Goal: Task Accomplishment & Management: Manage account settings

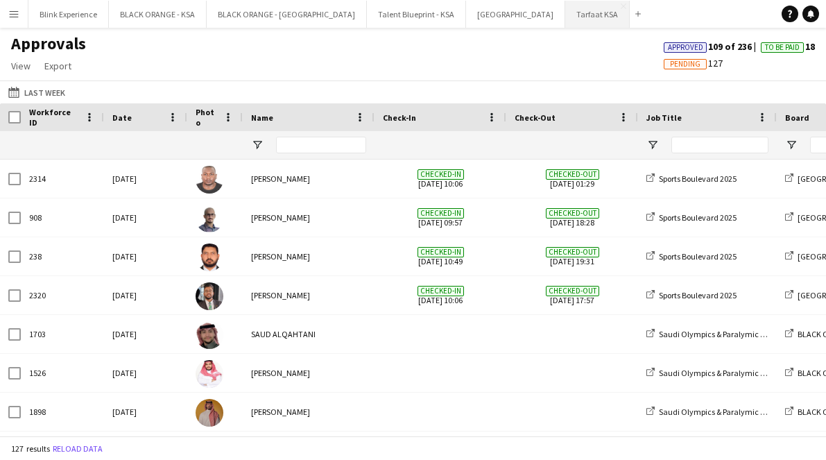
click at [565, 22] on button "Tarfaat KSA Close" at bounding box center [597, 14] width 65 height 27
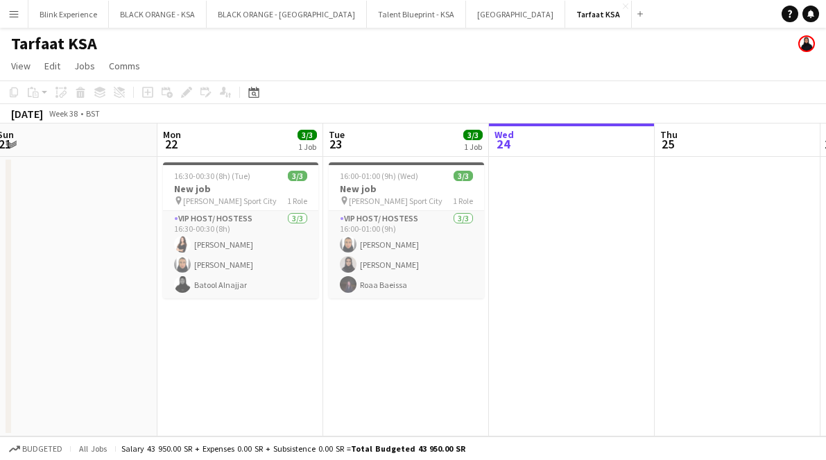
scroll to position [0, 333]
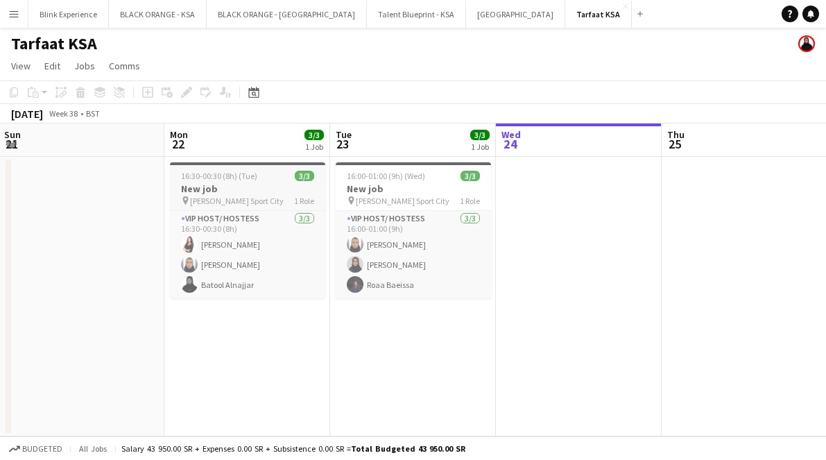
click at [257, 167] on app-job-card "16:30-00:30 (8h) (Tue) 3/3 New job pin [PERSON_NAME] Sport City 1 Role VIP Host…" at bounding box center [247, 230] width 155 height 136
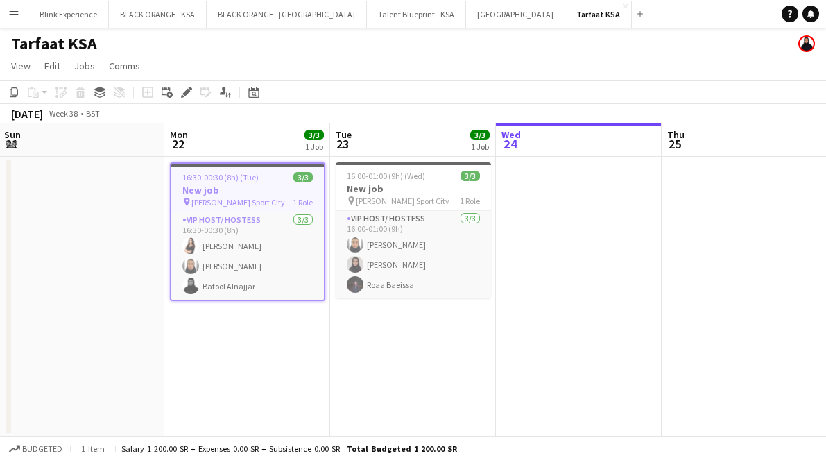
click at [244, 142] on app-board-header-date "Mon 22 3/3 1 Job" at bounding box center [247, 139] width 166 height 33
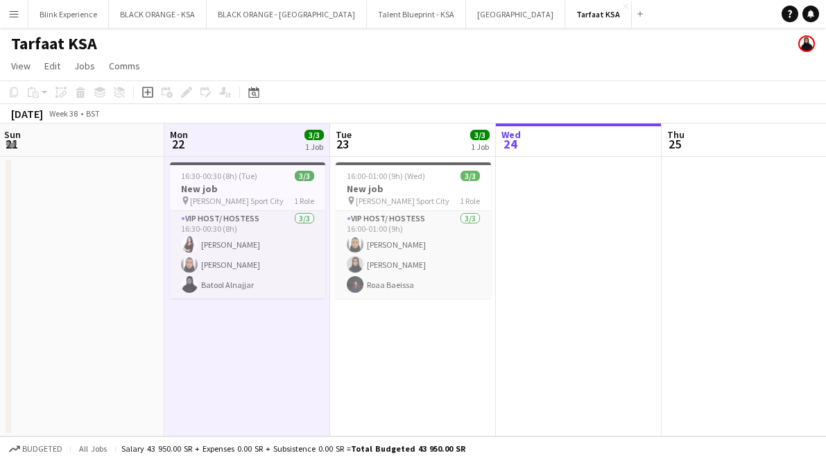
click at [362, 159] on app-date-cell "16:00-01:00 (9h) (Wed) 3/3 New job pin [PERSON_NAME] Sport City 1 Role VIP Host…" at bounding box center [413, 297] width 166 height 280
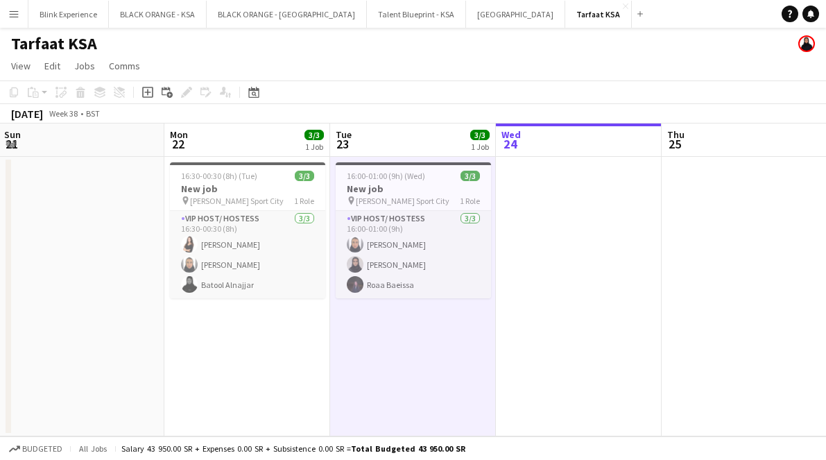
click at [285, 151] on app-board-header-date "Mon 22 3/3 1 Job" at bounding box center [247, 139] width 166 height 33
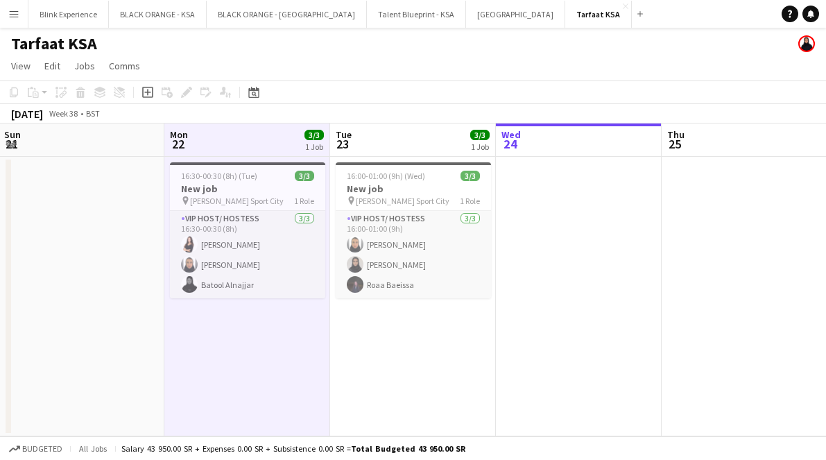
click at [361, 153] on app-board-header-date "Tue 23 3/3 1 Job" at bounding box center [413, 139] width 166 height 33
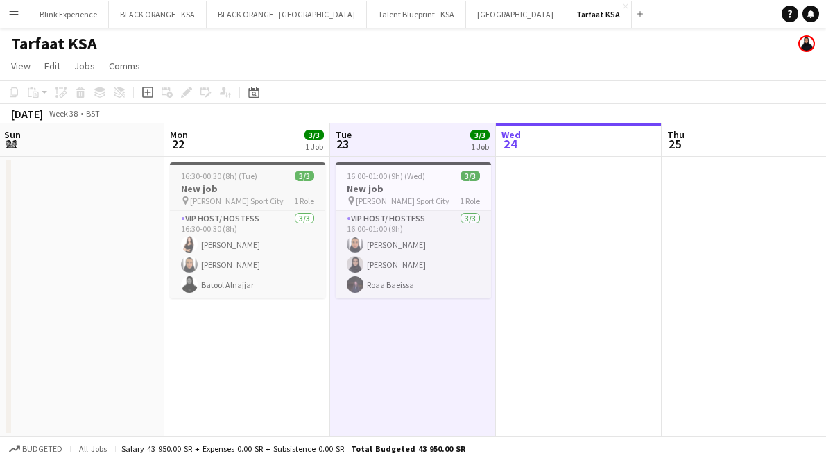
click at [284, 190] on h3 "New job" at bounding box center [247, 188] width 155 height 12
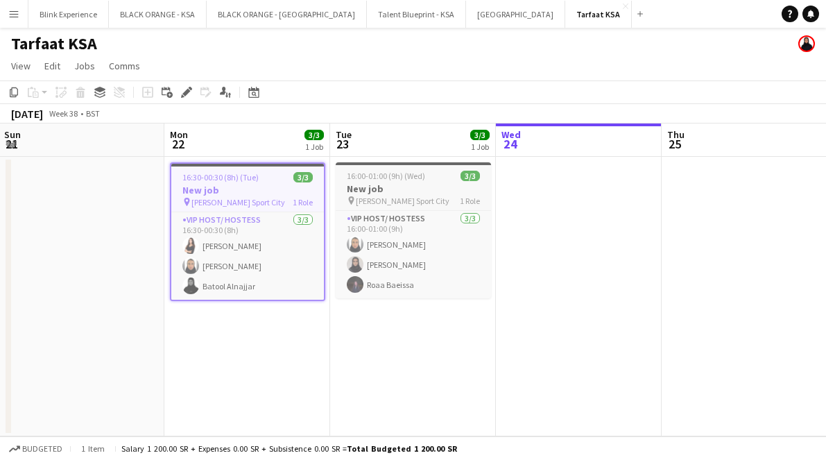
click at [344, 192] on h3 "New job" at bounding box center [413, 188] width 155 height 12
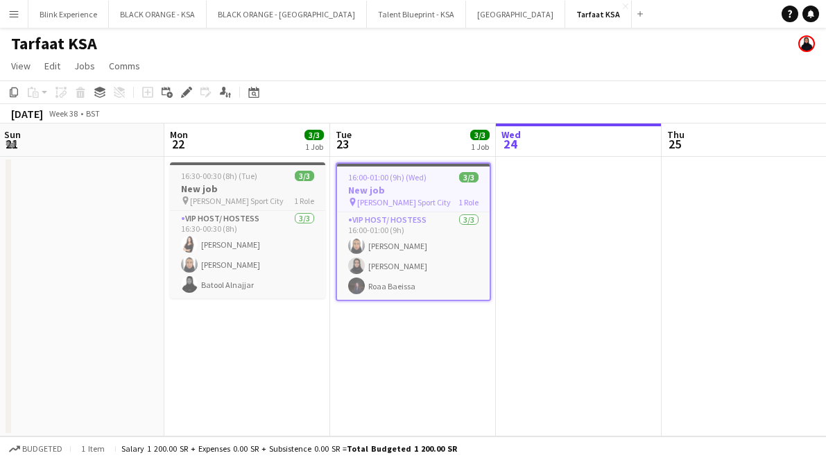
click at [276, 180] on div "16:30-00:30 (8h) (Tue) 3/3" at bounding box center [247, 176] width 155 height 10
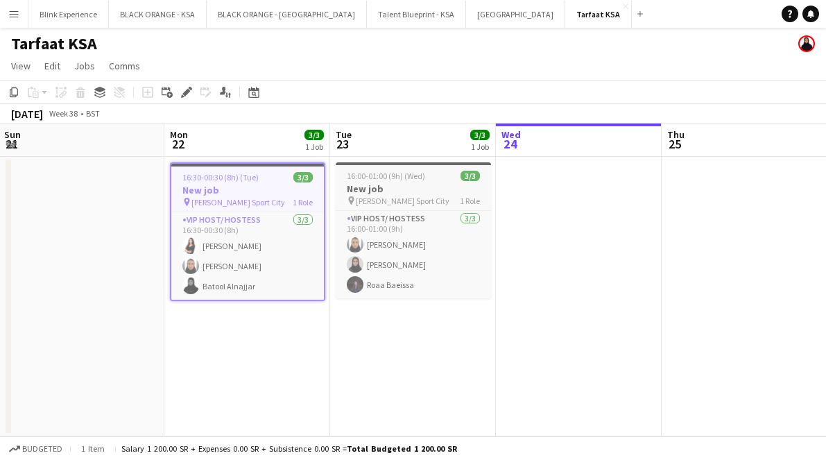
click at [400, 171] on span "16:00-01:00 (9h) (Wed)" at bounding box center [386, 176] width 78 height 10
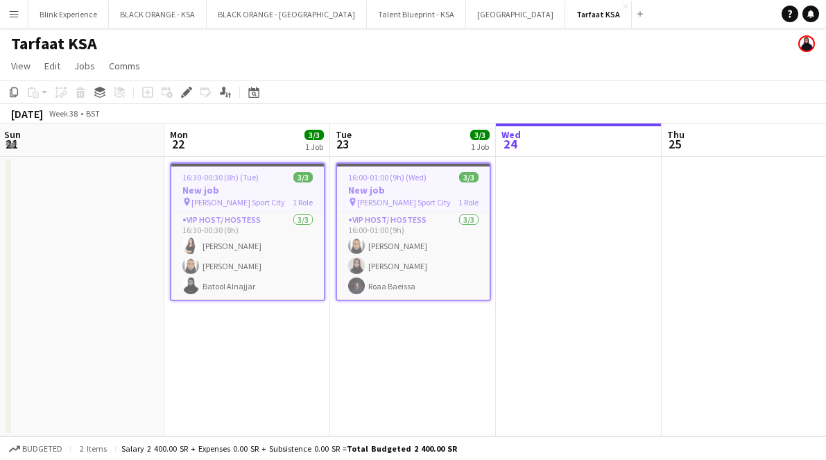
click at [104, 185] on app-date-cell at bounding box center [82, 297] width 166 height 280
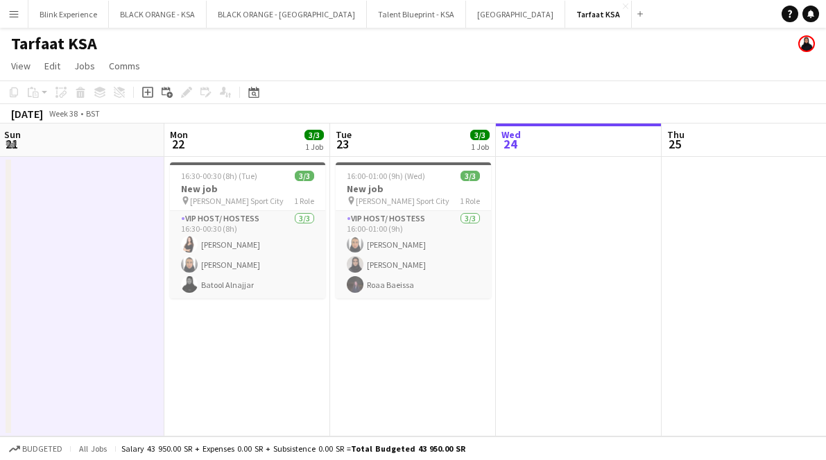
click at [101, 92] on div "Copy Paste Paste Command V Paste with crew Command Shift V Paste linked Job [GE…" at bounding box center [67, 92] width 122 height 17
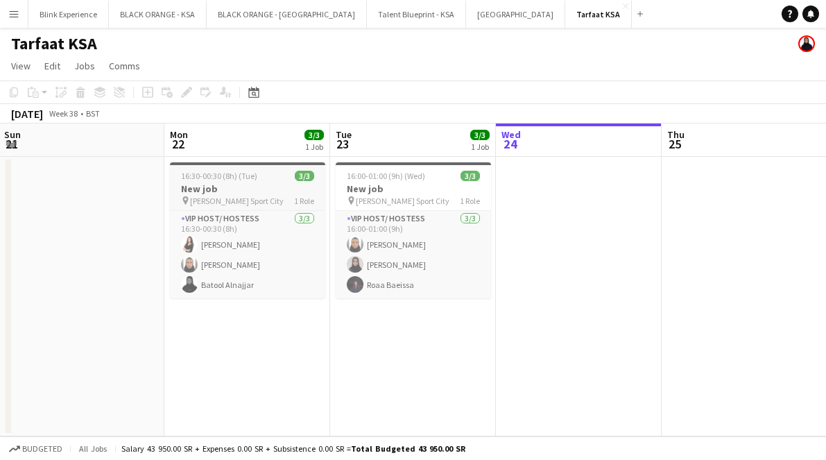
click at [225, 182] on h3 "New job" at bounding box center [247, 188] width 155 height 12
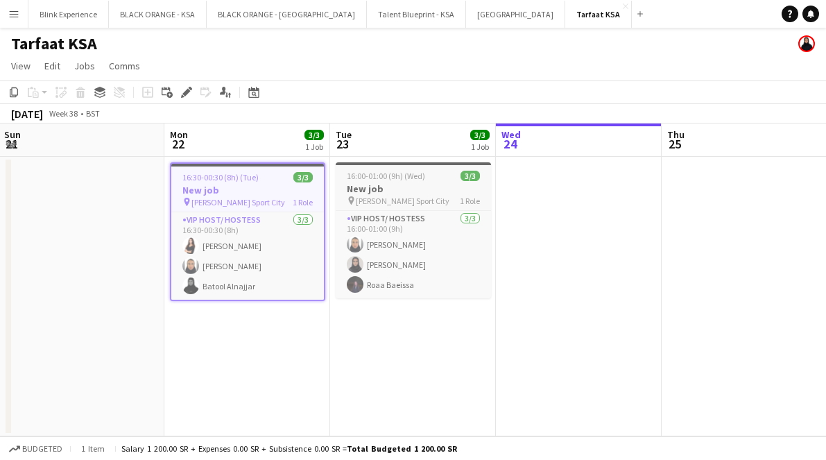
click at [386, 180] on span "16:00-01:00 (9h) (Wed)" at bounding box center [386, 176] width 78 height 10
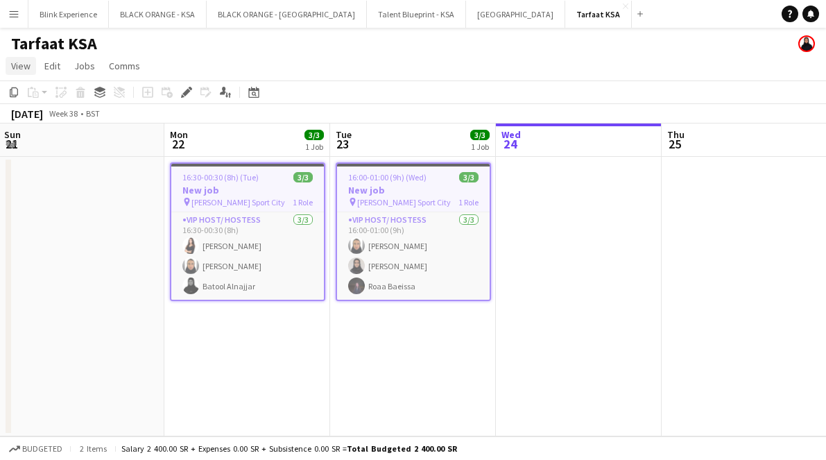
click at [31, 65] on link "View" at bounding box center [21, 66] width 31 height 18
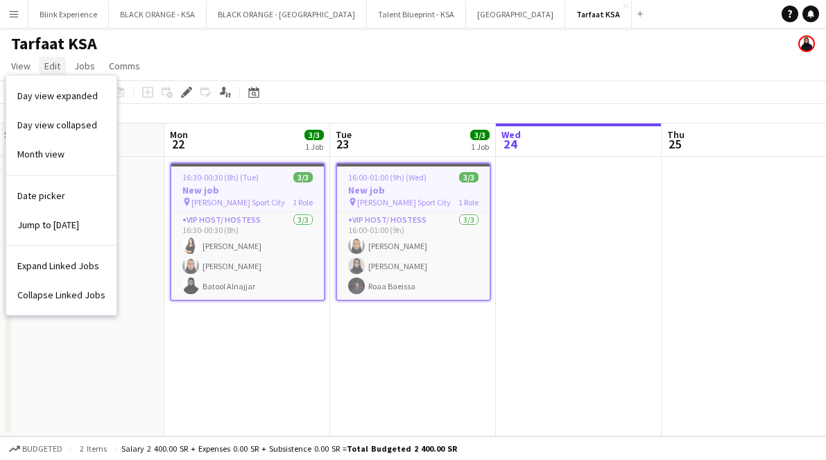
click at [56, 67] on span "Edit" at bounding box center [52, 66] width 16 height 12
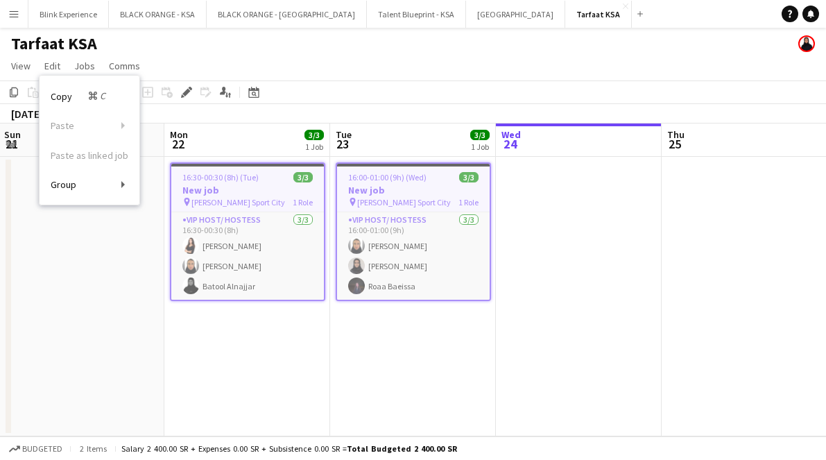
click at [137, 310] on app-date-cell at bounding box center [82, 297] width 166 height 280
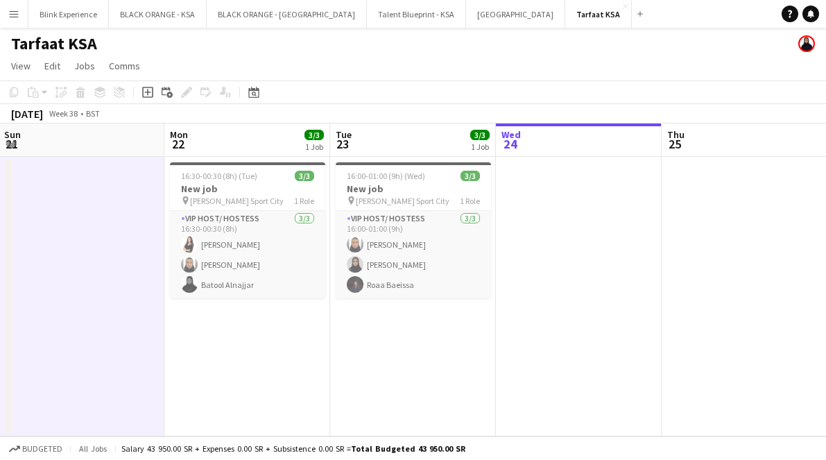
click at [619, 291] on app-date-cell at bounding box center [579, 297] width 166 height 280
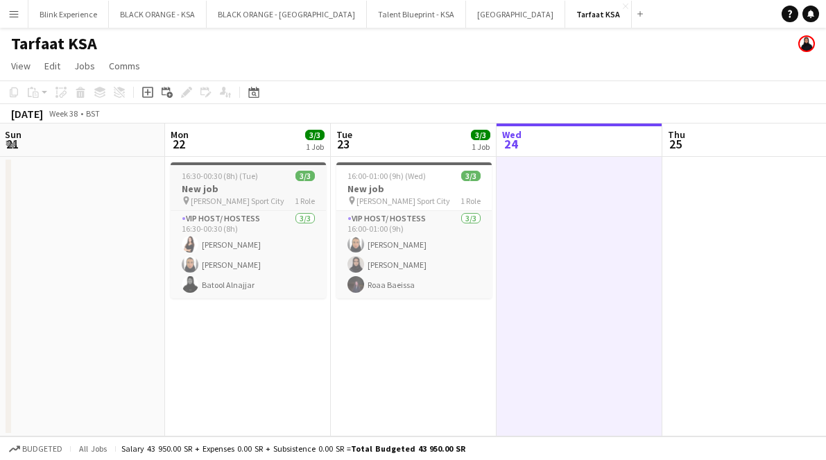
click at [238, 193] on h3 "New job" at bounding box center [248, 188] width 155 height 12
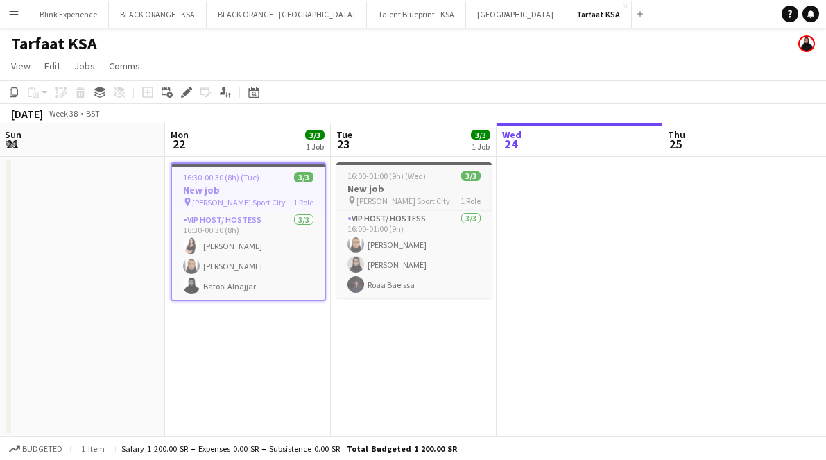
click at [361, 191] on h3 "New job" at bounding box center [413, 188] width 155 height 12
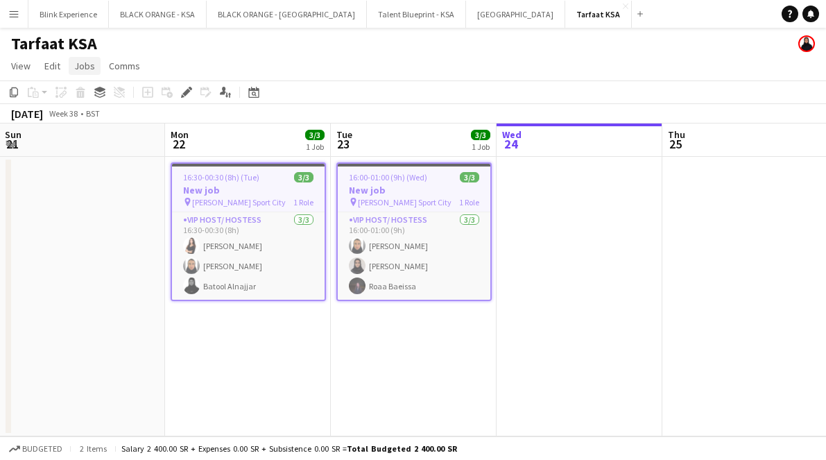
click at [86, 67] on span "Jobs" at bounding box center [84, 66] width 21 height 12
click at [46, 67] on span "Edit" at bounding box center [52, 66] width 16 height 12
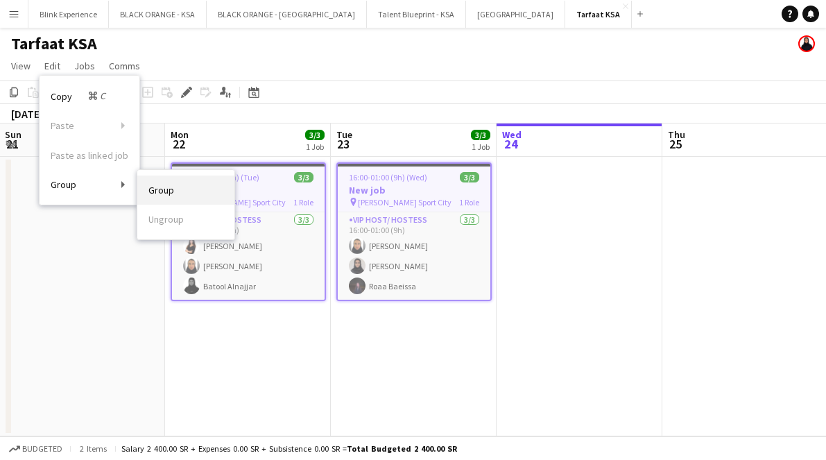
click at [142, 193] on link "Group" at bounding box center [185, 190] width 97 height 29
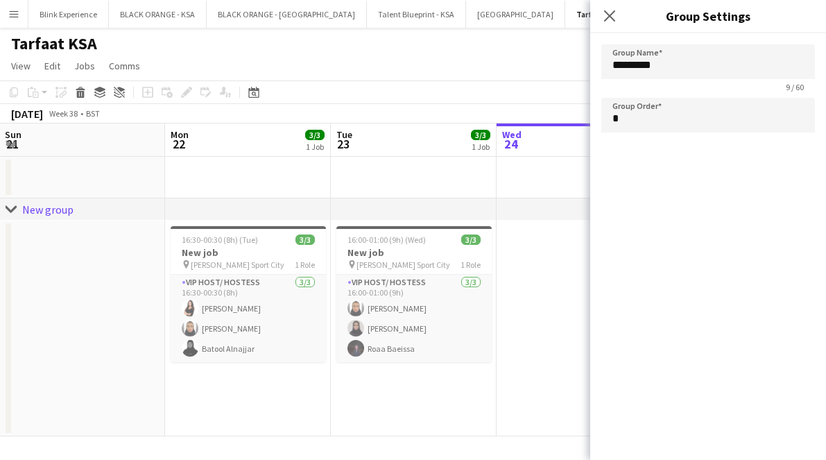
click at [43, 212] on div "New group" at bounding box center [47, 210] width 51 height 14
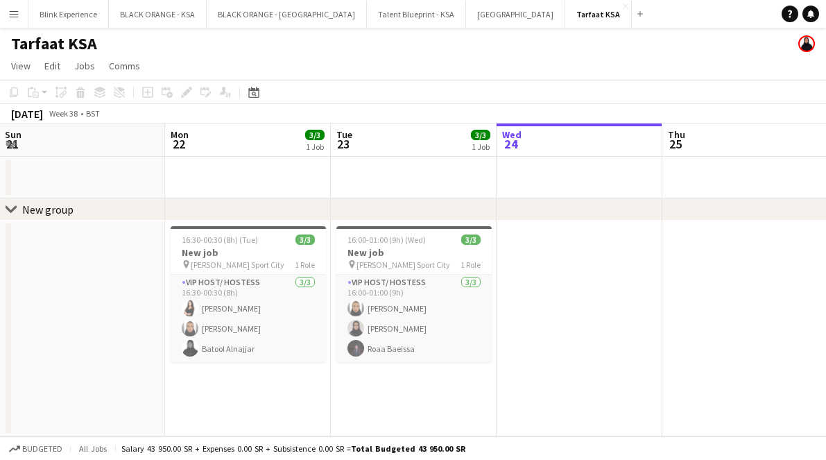
click at [11, 210] on icon "chevron-right" at bounding box center [11, 209] width 11 height 11
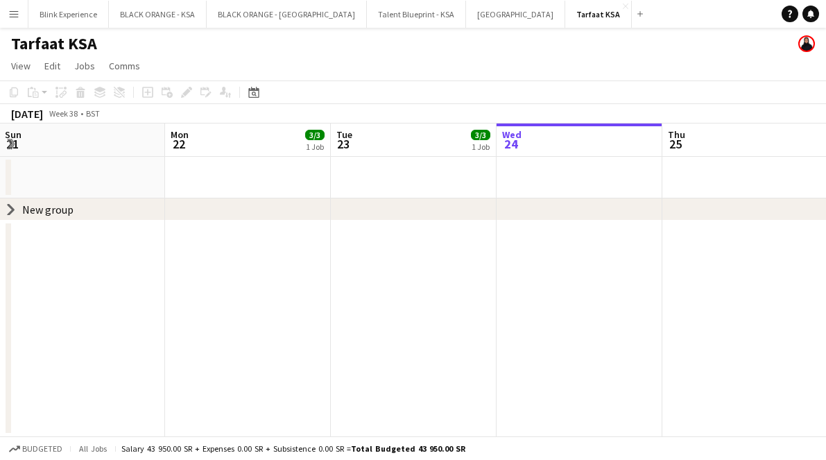
click at [16, 210] on icon "chevron-right" at bounding box center [11, 209] width 11 height 11
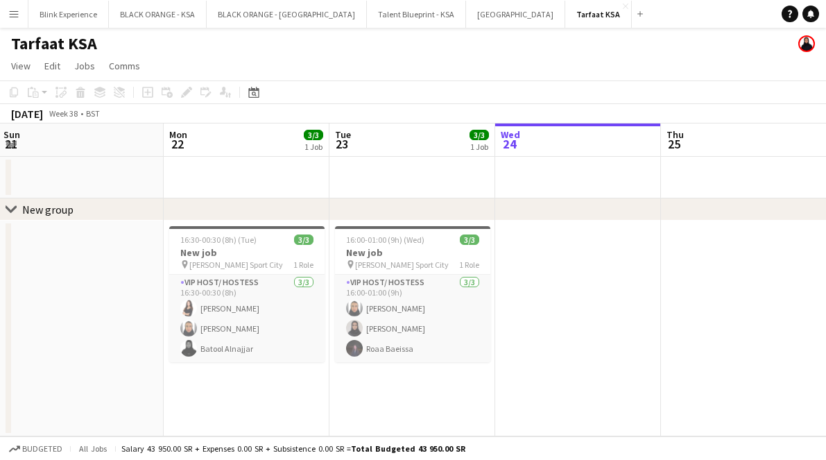
drag, startPoint x: 259, startPoint y: 250, endPoint x: 257, endPoint y: 174, distance: 75.6
click at [257, 174] on div "16:30-00:30 (8h) (Tue) 3/3 New job pin [PERSON_NAME] Sport City 1 Role VIP Host…" at bounding box center [495, 297] width 1658 height 280
click at [302, 210] on div "chevron-right New group" at bounding box center [413, 209] width 826 height 22
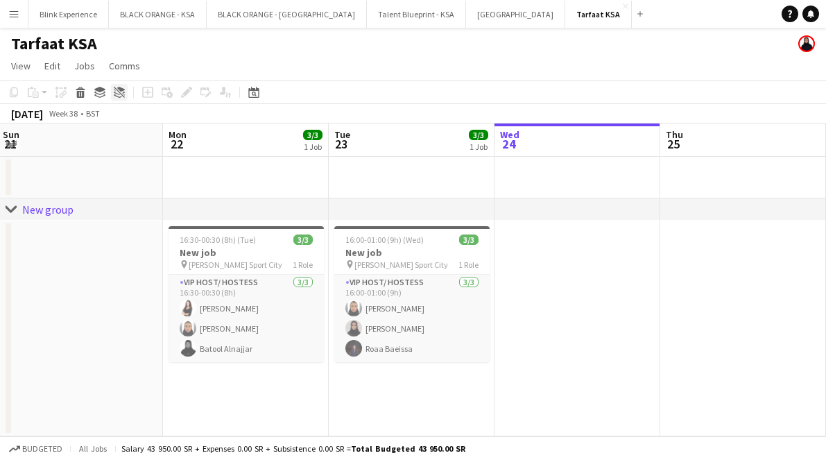
click at [120, 92] on icon at bounding box center [119, 92] width 11 height 11
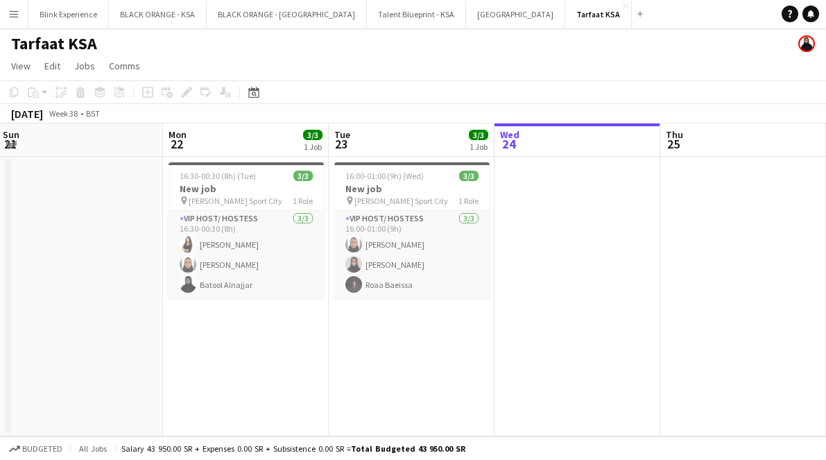
click at [229, 210] on div "VIP Host/ Hostess [DATE] 16:30-00:30 (8h) [PERSON_NAME] [PERSON_NAME] [PERSON_N…" at bounding box center [246, 254] width 155 height 88
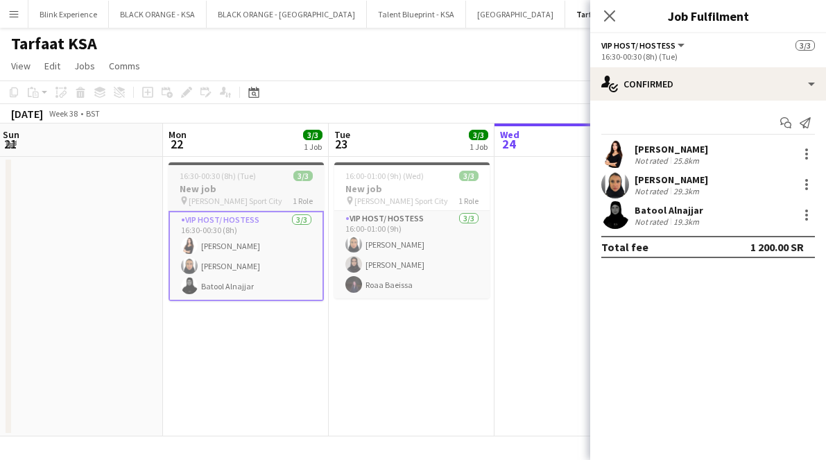
click at [232, 191] on h3 "New job" at bounding box center [246, 188] width 155 height 12
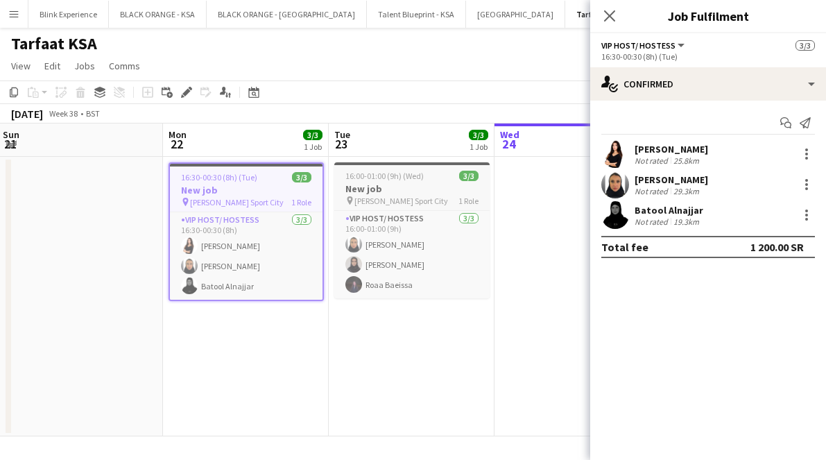
click at [371, 202] on span "[PERSON_NAME] Sport City" at bounding box center [401, 201] width 94 height 10
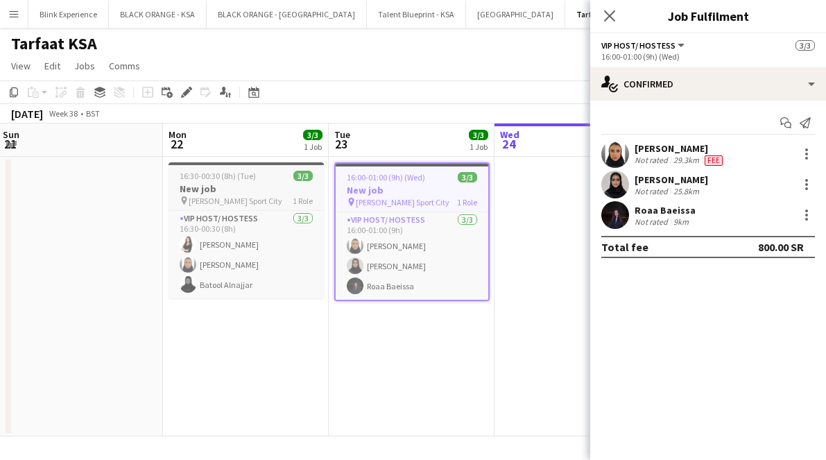
click at [243, 189] on h3 "New job" at bounding box center [246, 188] width 155 height 12
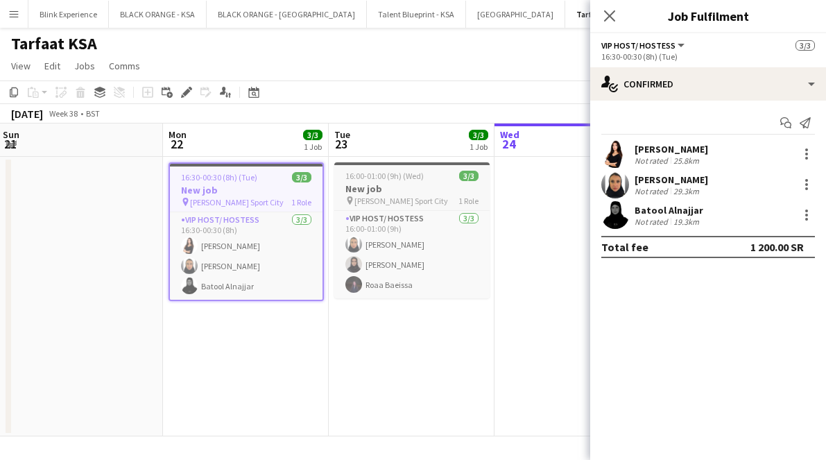
click at [372, 202] on span "[PERSON_NAME] Sport City" at bounding box center [401, 201] width 94 height 10
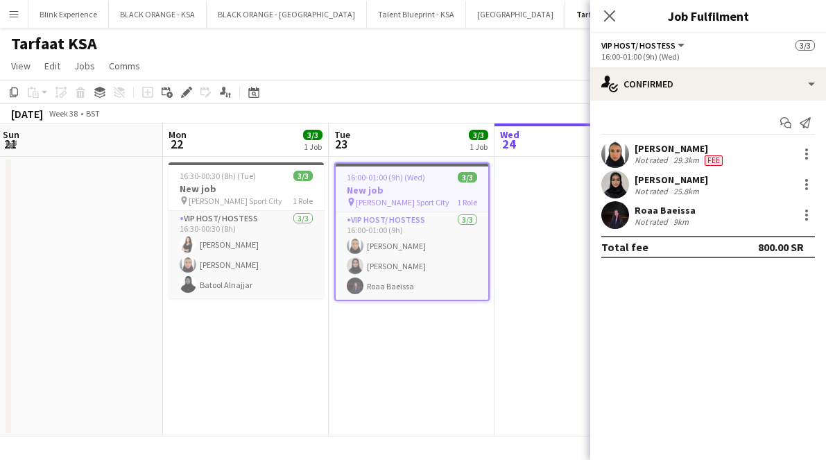
click at [716, 155] on span "Fee" at bounding box center [714, 160] width 18 height 10
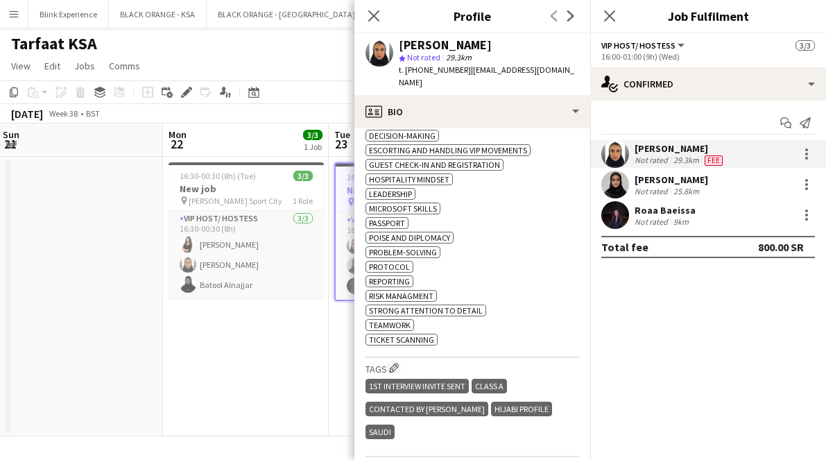
scroll to position [625, 0]
click at [610, 191] on app-user-avatar at bounding box center [615, 185] width 28 height 28
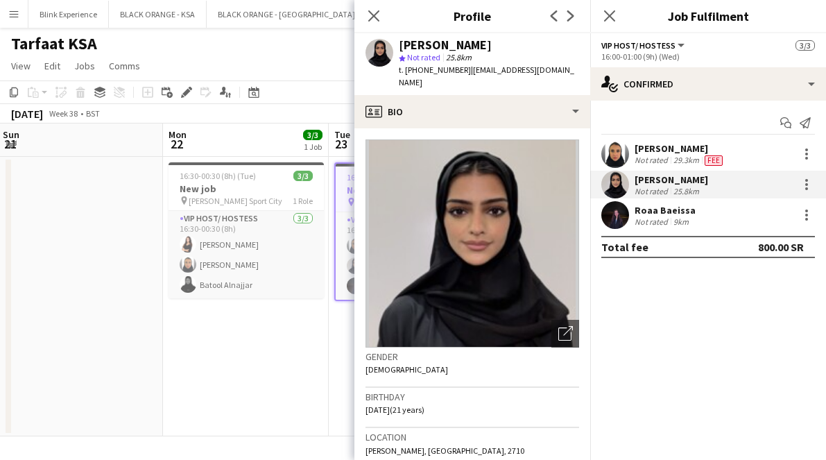
click at [627, 213] on app-user-avatar at bounding box center [615, 215] width 28 height 28
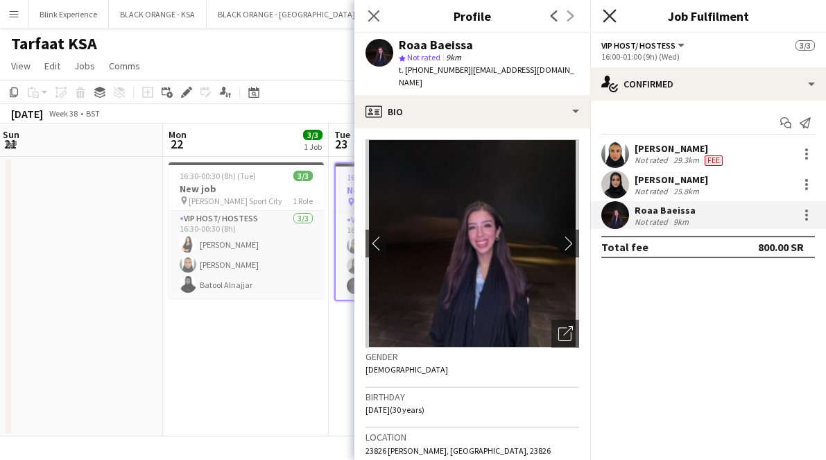
click at [606, 18] on icon "Close pop-in" at bounding box center [609, 15] width 13 height 13
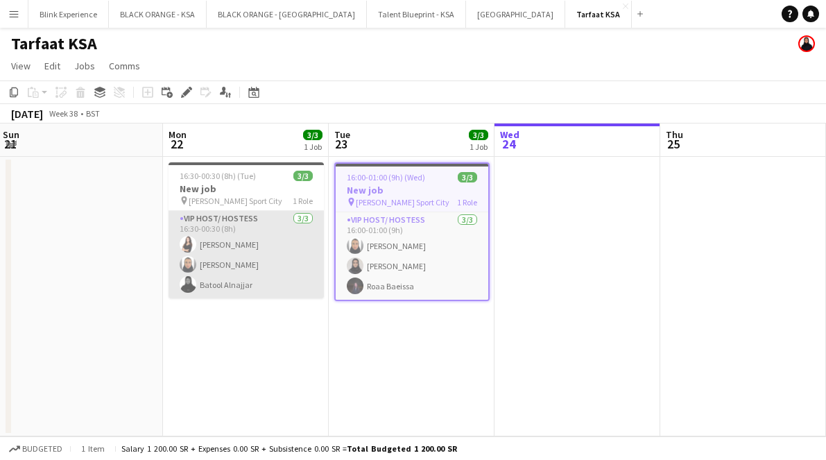
click at [222, 275] on app-card-role "VIP Host/ Hostess [DATE] 16:30-00:30 (8h) [PERSON_NAME] [PERSON_NAME] [PERSON_N…" at bounding box center [246, 254] width 155 height 87
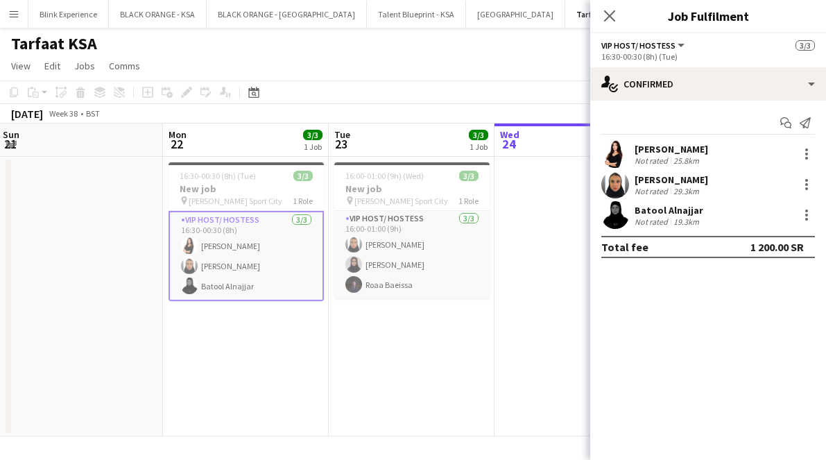
click at [674, 208] on div "Batool Alnajjar" at bounding box center [669, 210] width 69 height 12
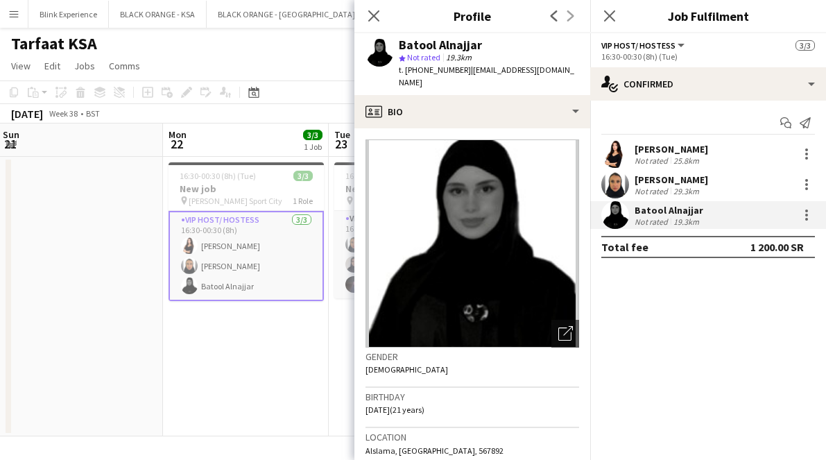
click at [636, 151] on div "[PERSON_NAME]" at bounding box center [672, 149] width 74 height 12
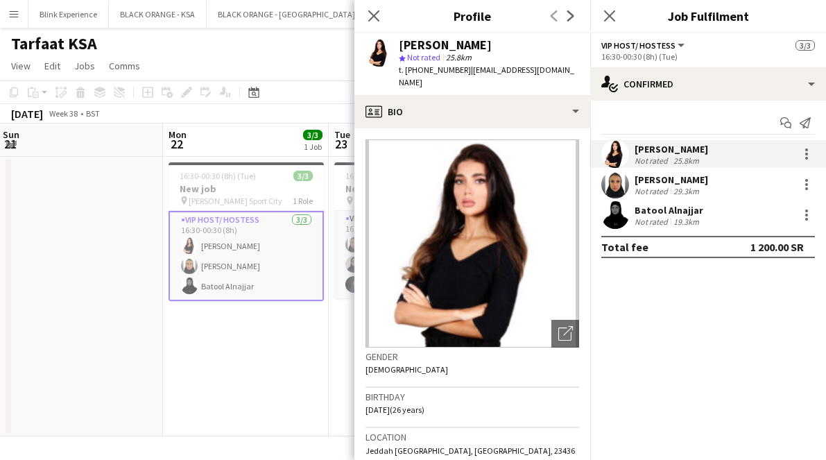
click at [624, 219] on app-user-avatar at bounding box center [615, 215] width 28 height 28
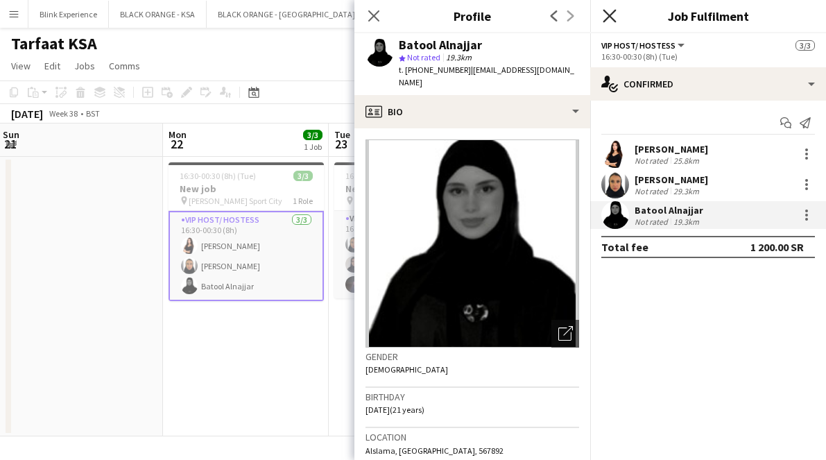
click at [608, 19] on icon "Close pop-in" at bounding box center [609, 15] width 13 height 13
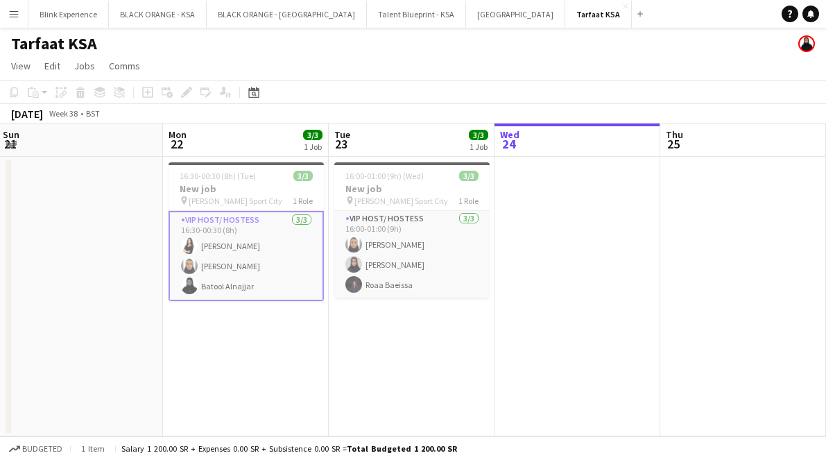
click at [266, 355] on app-date-cell "16:30-00:30 (8h) (Tue) 3/3 New job pin [PERSON_NAME] Sport City 1 Role VIP Host…" at bounding box center [246, 297] width 166 height 280
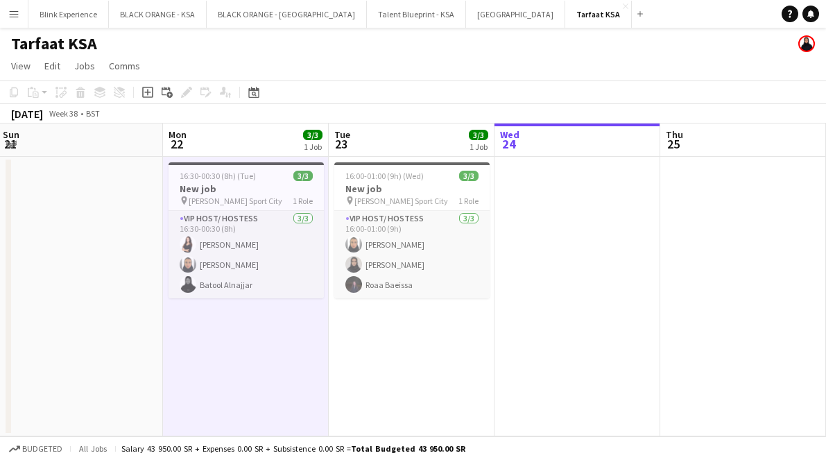
click at [267, 140] on app-board-header-date "Mon 22 3/3 1 Job" at bounding box center [246, 139] width 166 height 33
click at [379, 144] on app-board-header-date "Tue 23 3/3 1 Job" at bounding box center [412, 139] width 166 height 33
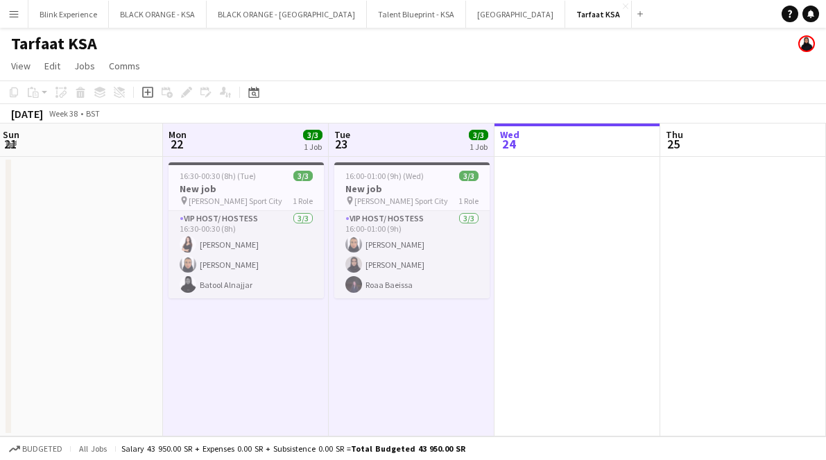
click at [264, 340] on app-date-cell "16:30-00:30 (8h) (Tue) 3/3 New job pin [PERSON_NAME] Sport City 1 Role VIP Host…" at bounding box center [246, 297] width 166 height 280
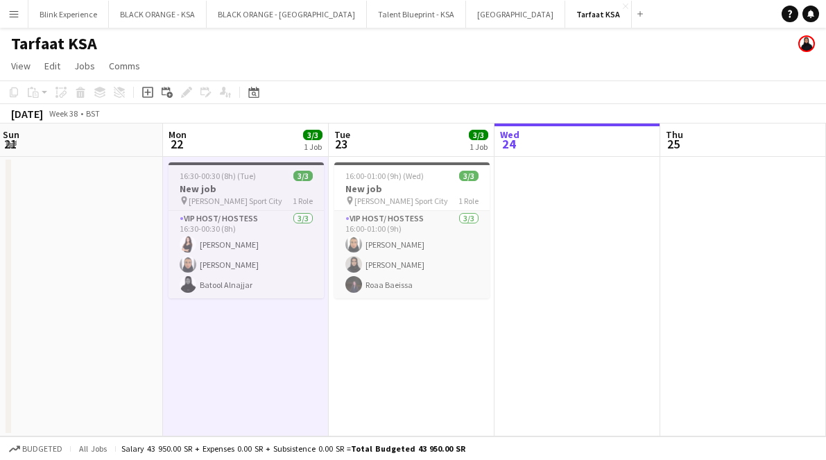
click at [271, 180] on div "16:30-00:30 (8h) (Tue) 3/3" at bounding box center [246, 176] width 155 height 10
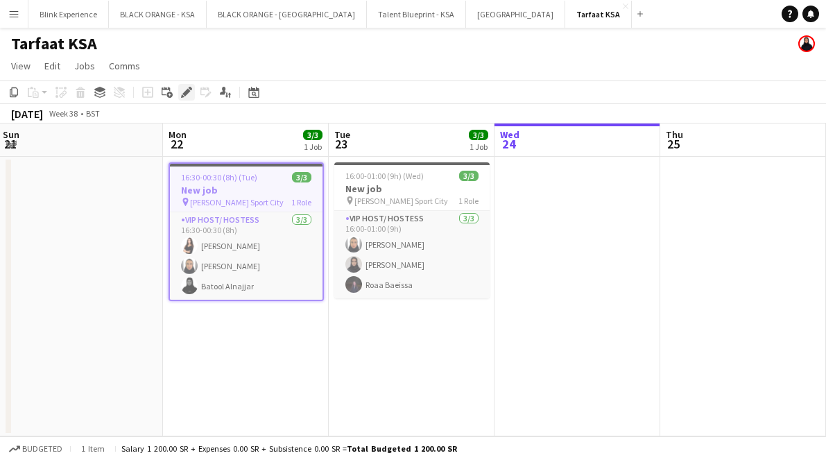
click at [188, 87] on icon "Edit" at bounding box center [186, 92] width 11 height 11
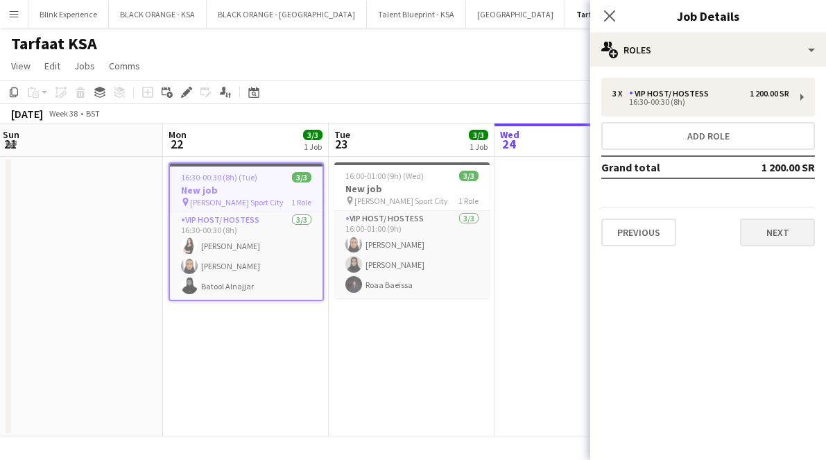
click at [774, 229] on button "Next" at bounding box center [777, 233] width 75 height 28
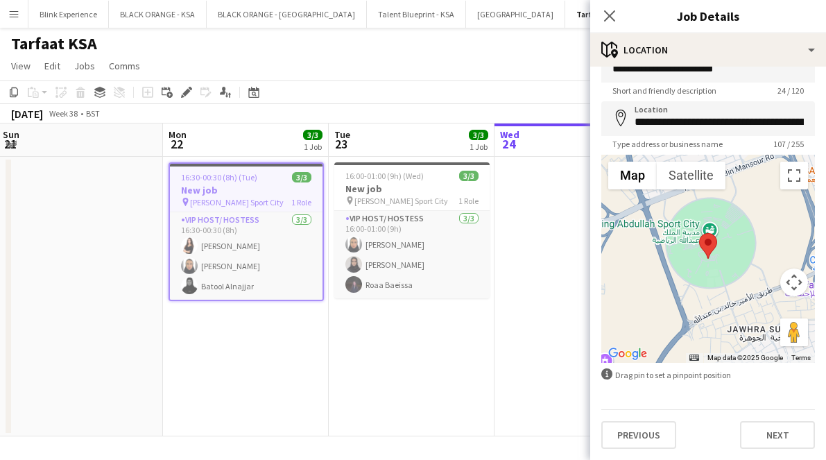
scroll to position [30, 0]
click at [778, 434] on button "Next" at bounding box center [777, 435] width 75 height 28
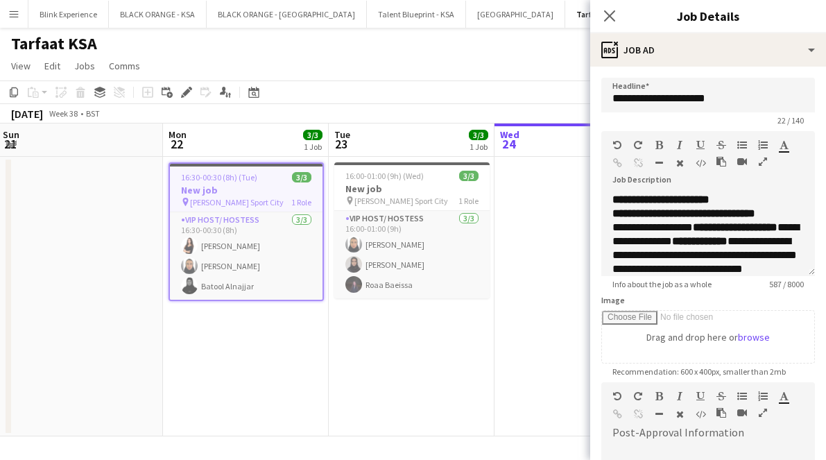
scroll to position [0, 0]
click at [728, 99] on input "**********" at bounding box center [708, 95] width 214 height 35
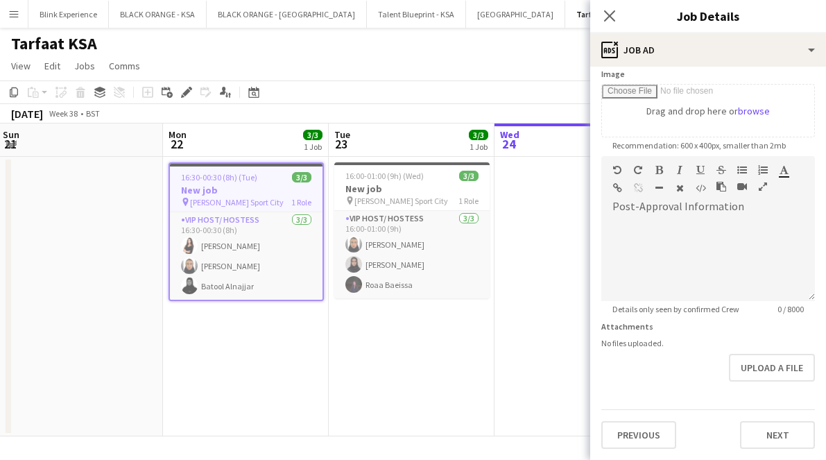
scroll to position [226, 0]
click at [751, 447] on button "Next" at bounding box center [777, 435] width 75 height 28
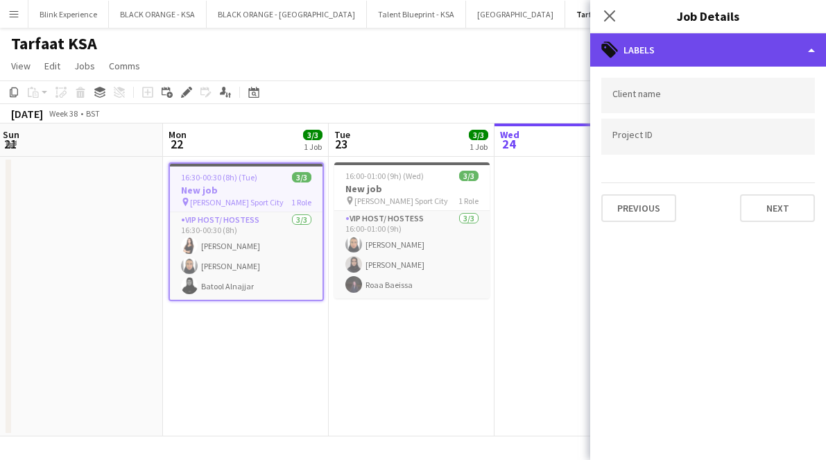
click at [748, 40] on div "tags-double Labels" at bounding box center [708, 49] width 236 height 33
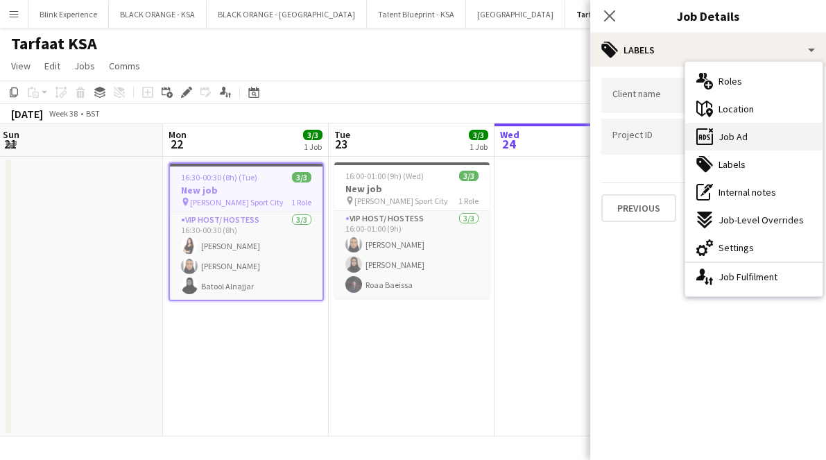
click at [735, 144] on div "ads-window Job Ad" at bounding box center [753, 137] width 137 height 28
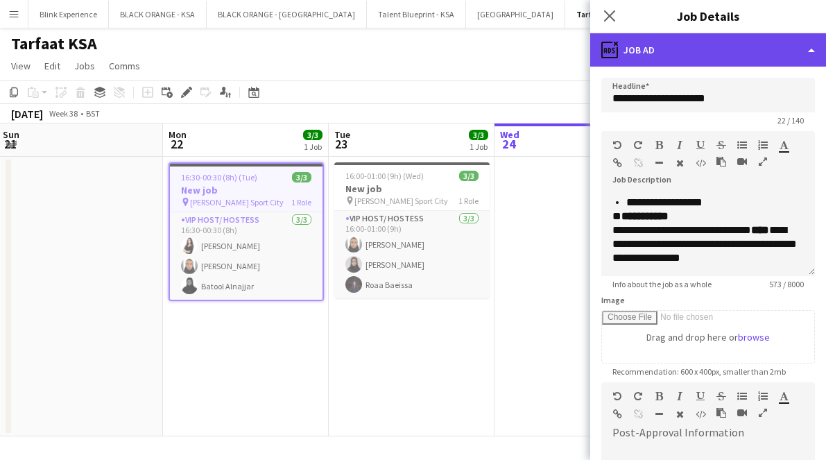
click at [738, 52] on div "ads-window Job Ad" at bounding box center [708, 49] width 236 height 33
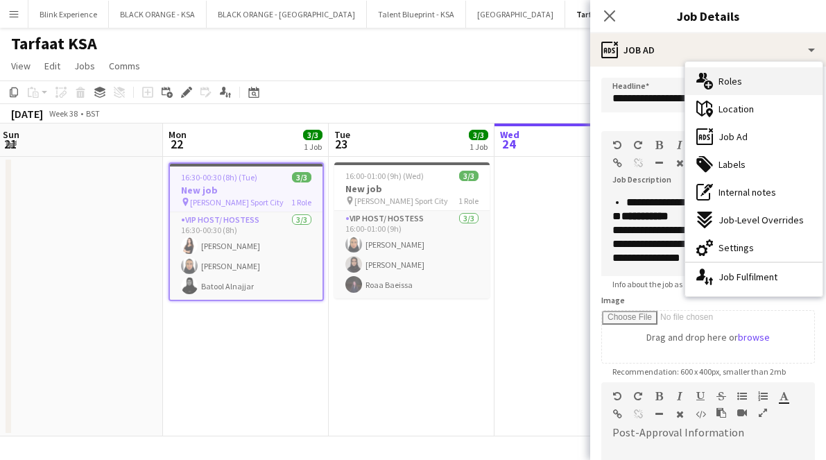
click at [755, 79] on div "multiple-users-add Roles" at bounding box center [753, 81] width 137 height 28
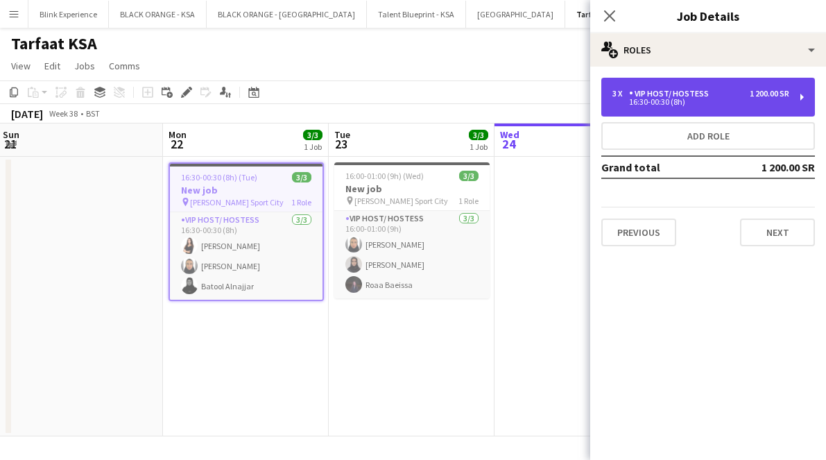
click at [741, 102] on div "16:30-00:30 (8h)" at bounding box center [701, 102] width 177 height 7
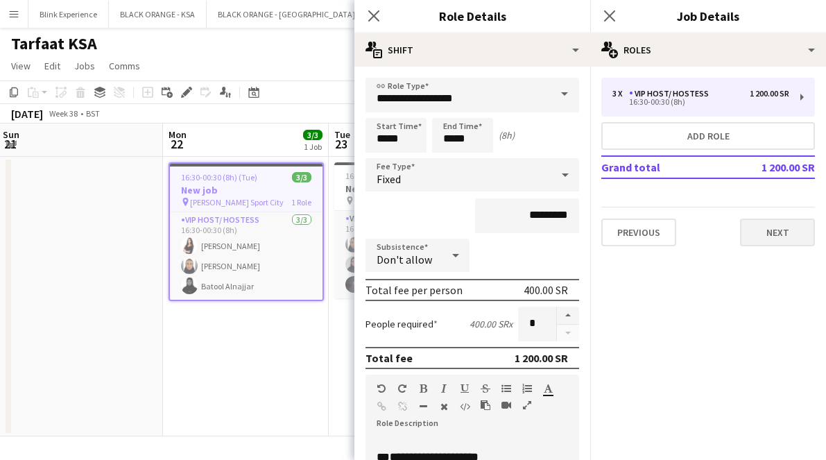
click at [764, 233] on button "Next" at bounding box center [777, 233] width 75 height 28
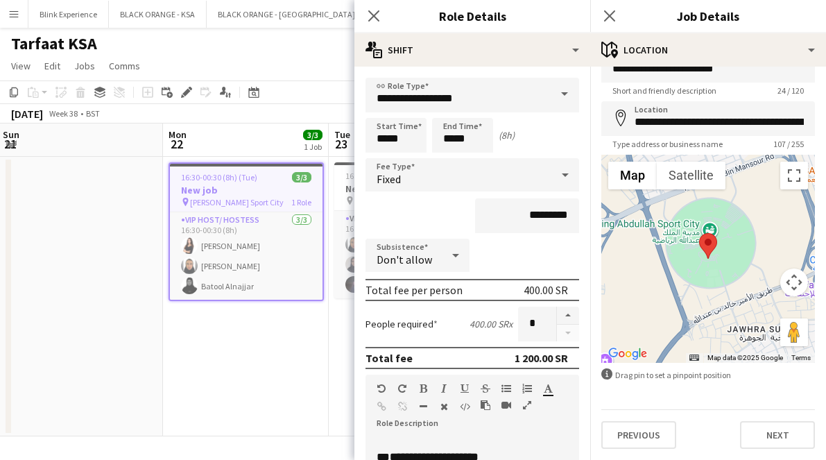
scroll to position [30, 0]
click at [771, 426] on button "Next" at bounding box center [777, 435] width 75 height 28
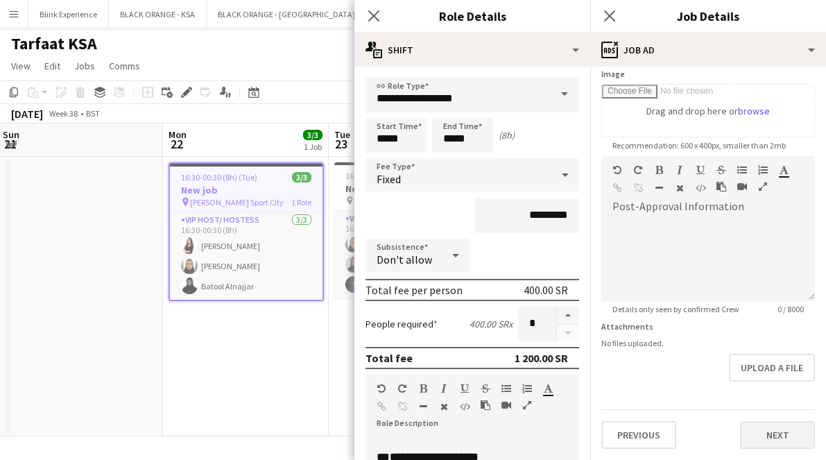
scroll to position [226, 0]
click at [774, 442] on button "Next" at bounding box center [777, 435] width 75 height 28
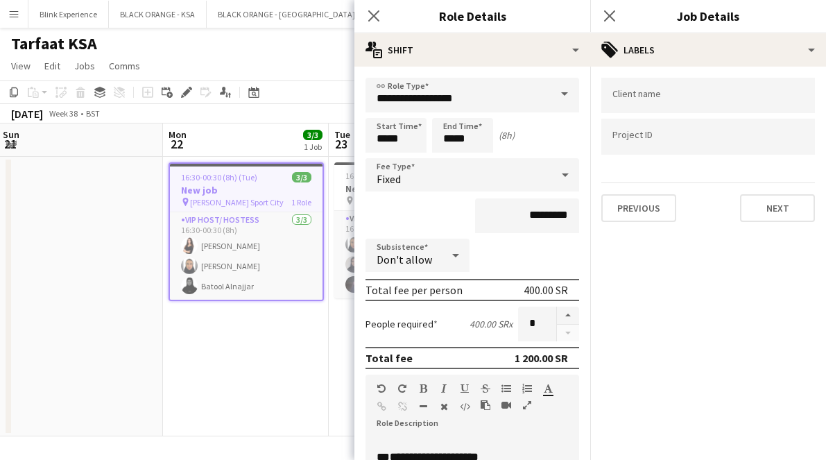
scroll to position [0, 0]
click at [775, 210] on button "Next" at bounding box center [777, 208] width 75 height 28
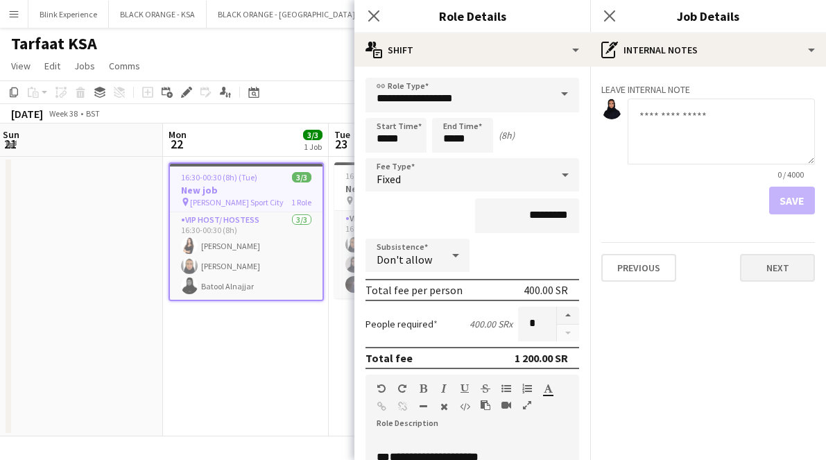
click at [783, 258] on button "Next" at bounding box center [777, 268] width 75 height 28
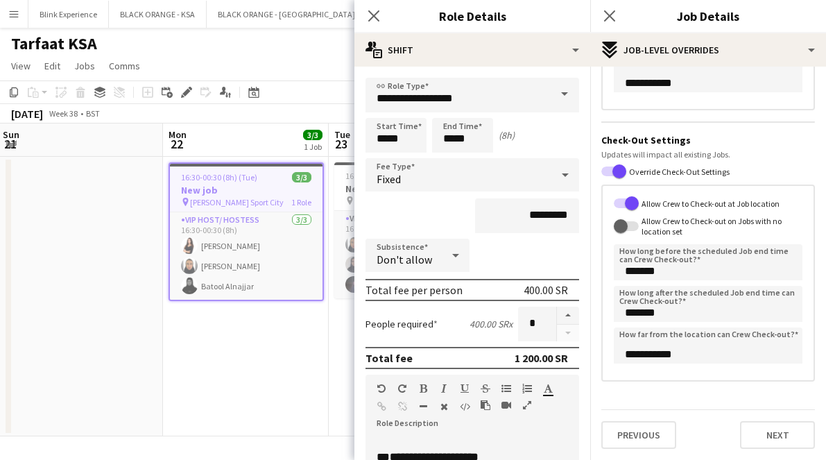
scroll to position [259, 0]
click at [778, 443] on button "Next" at bounding box center [777, 435] width 75 height 28
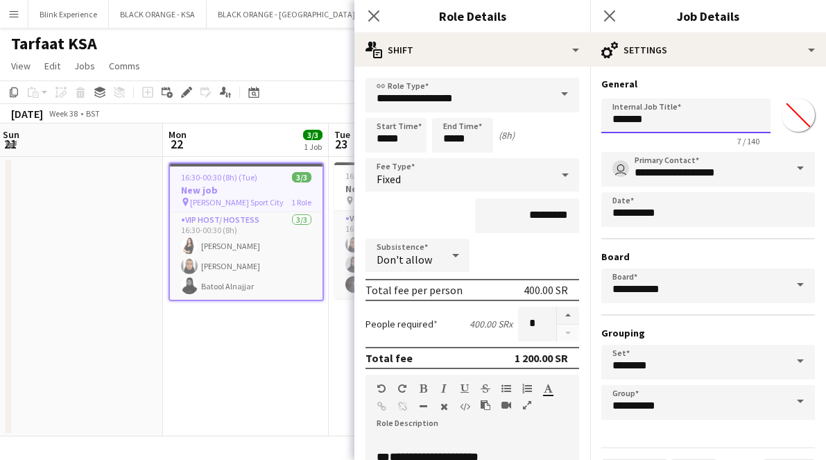
click at [678, 129] on input "*******" at bounding box center [685, 116] width 169 height 35
paste input "**********"
type input "**********"
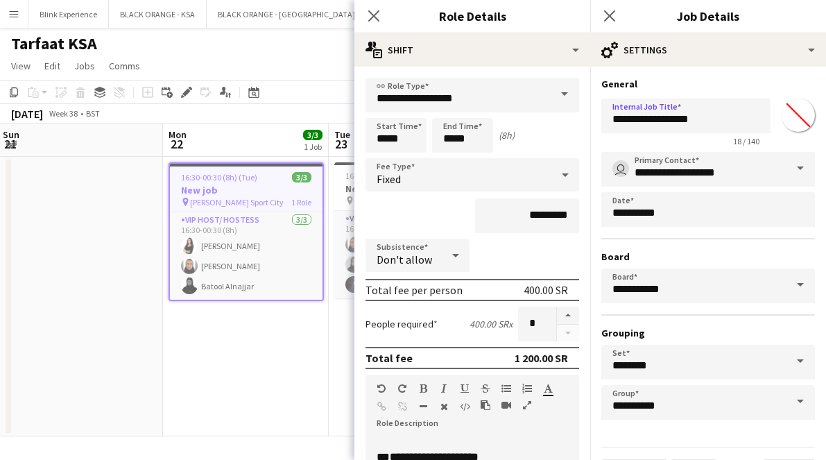
click at [733, 140] on span "18 / 140" at bounding box center [746, 141] width 49 height 10
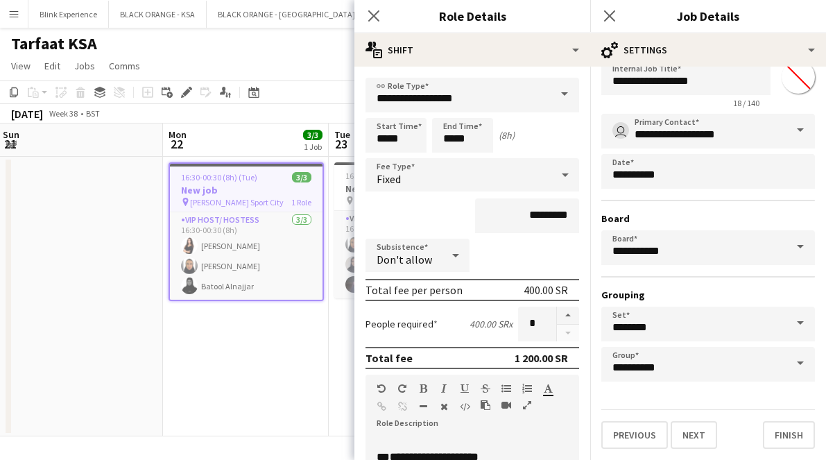
scroll to position [38, 0]
click at [789, 433] on button "Finish" at bounding box center [789, 435] width 52 height 28
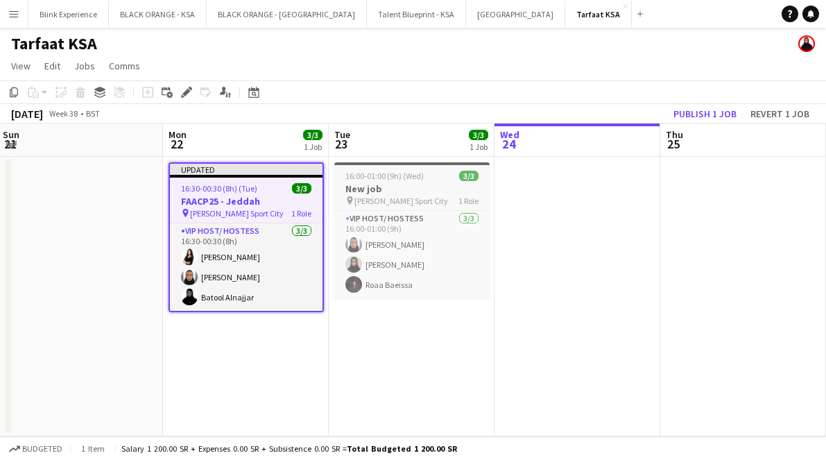
click at [432, 191] on h3 "New job" at bounding box center [411, 188] width 155 height 12
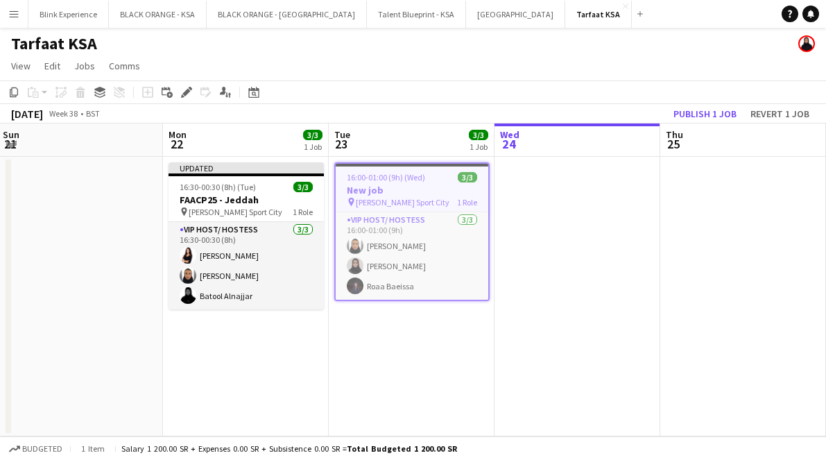
click at [432, 191] on h3 "New job" at bounding box center [412, 190] width 153 height 12
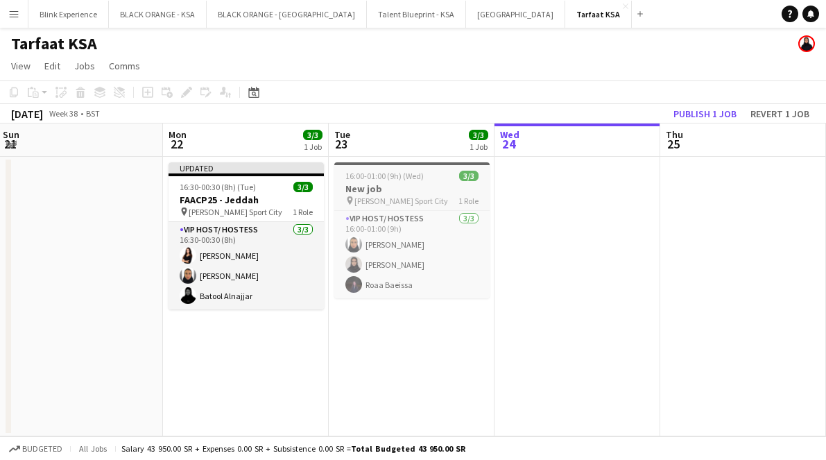
click at [381, 181] on app-job-card "16:00-01:00 (9h) (Wed) 3/3 New job pin [PERSON_NAME] Sport City 1 Role VIP Host…" at bounding box center [411, 230] width 155 height 136
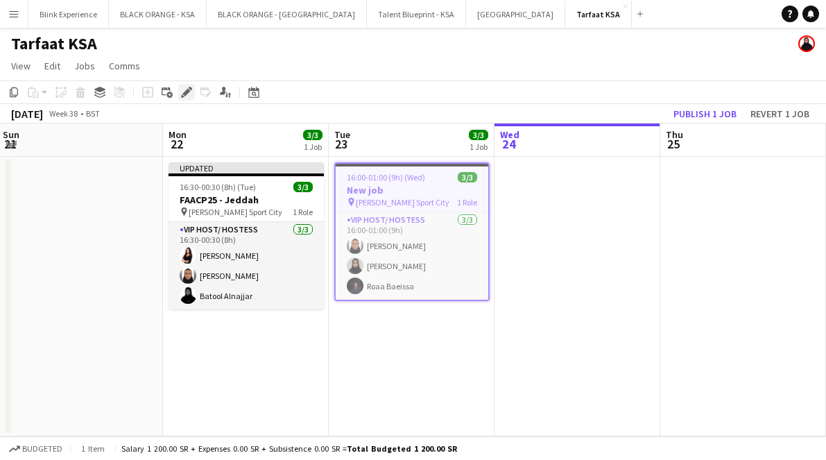
click at [187, 90] on icon at bounding box center [186, 93] width 8 height 8
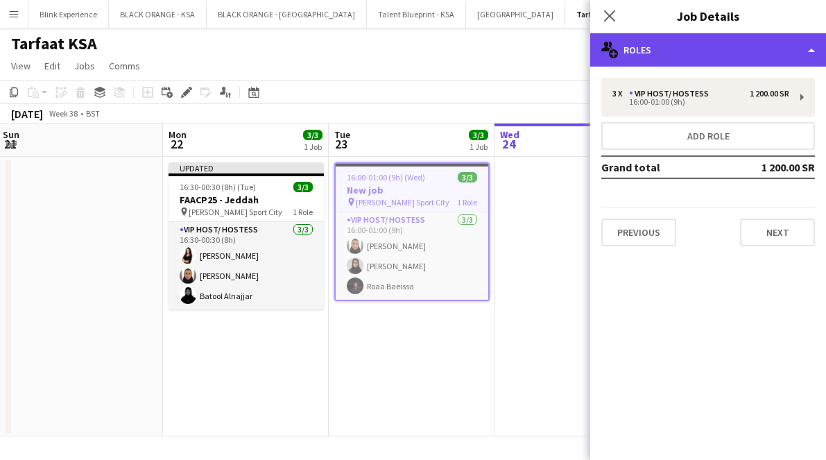
click at [766, 51] on div "multiple-users-add Roles" at bounding box center [708, 49] width 236 height 33
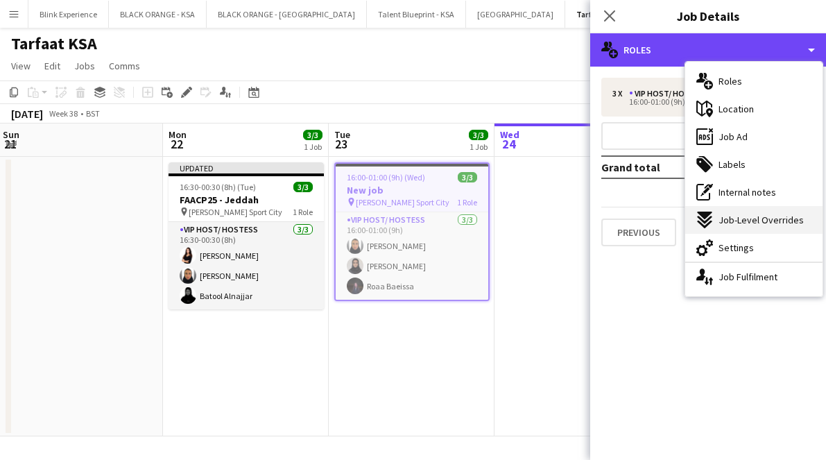
scroll to position [0, 0]
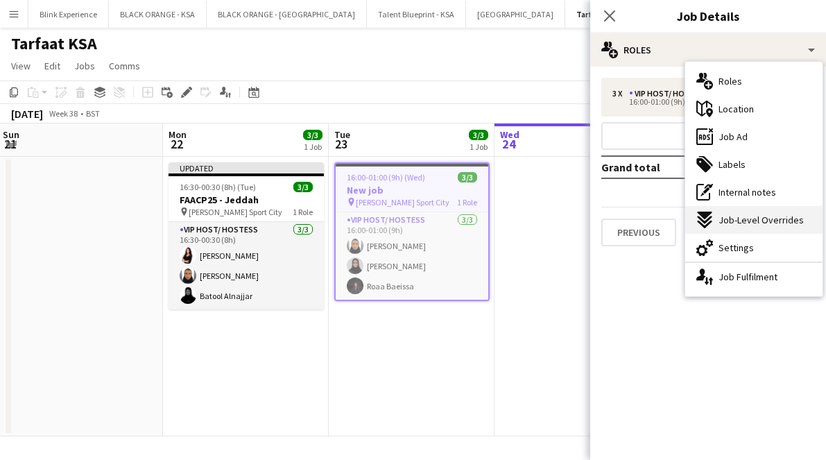
click at [753, 223] on span "Job-Level Overrides" at bounding box center [761, 220] width 85 height 12
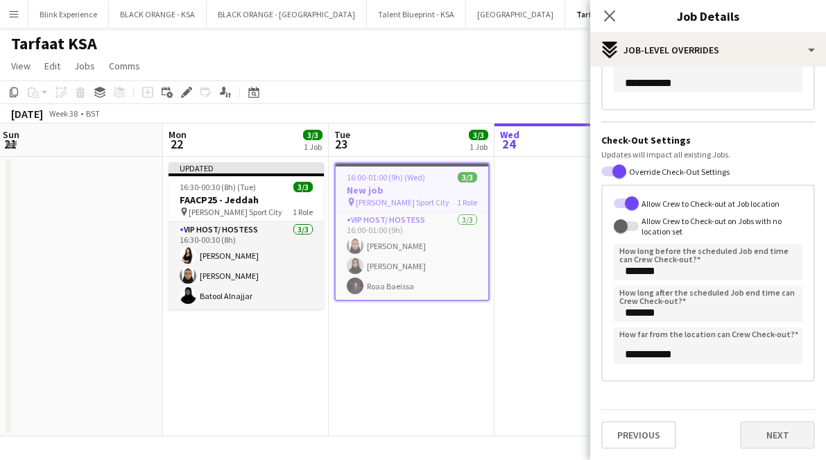
scroll to position [259, 0]
click at [760, 436] on button "Next" at bounding box center [777, 435] width 75 height 28
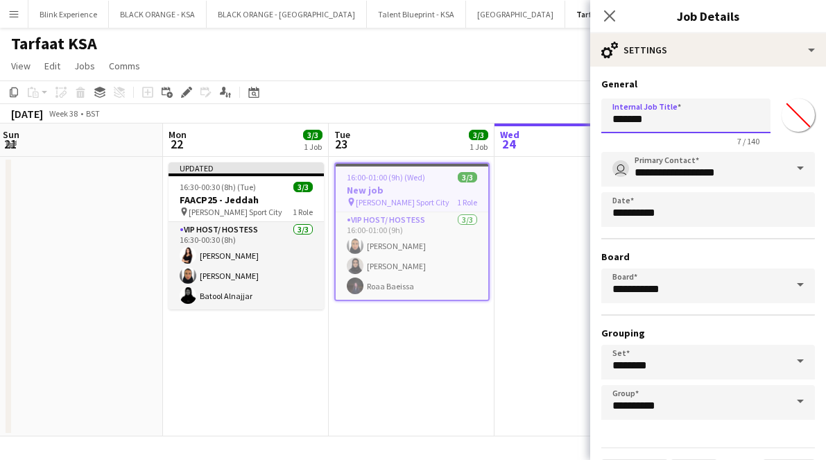
click at [699, 119] on input "*******" at bounding box center [685, 116] width 169 height 35
paste input "**********"
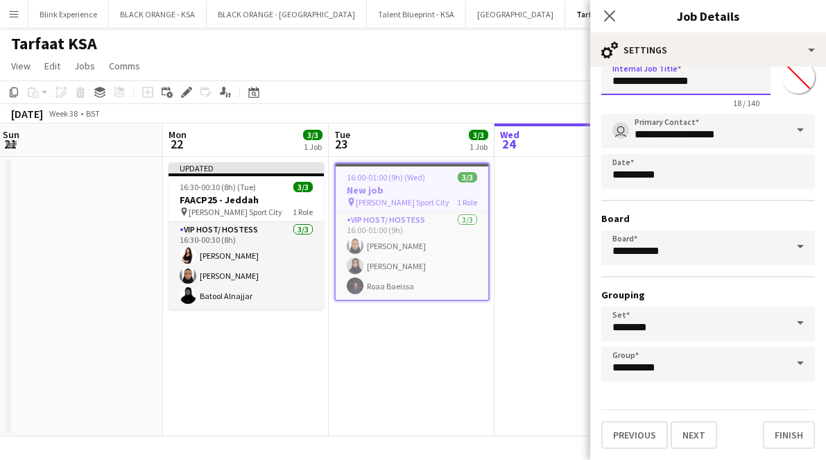
scroll to position [38, 0]
type input "**********"
click at [775, 440] on button "Finish" at bounding box center [789, 435] width 52 height 28
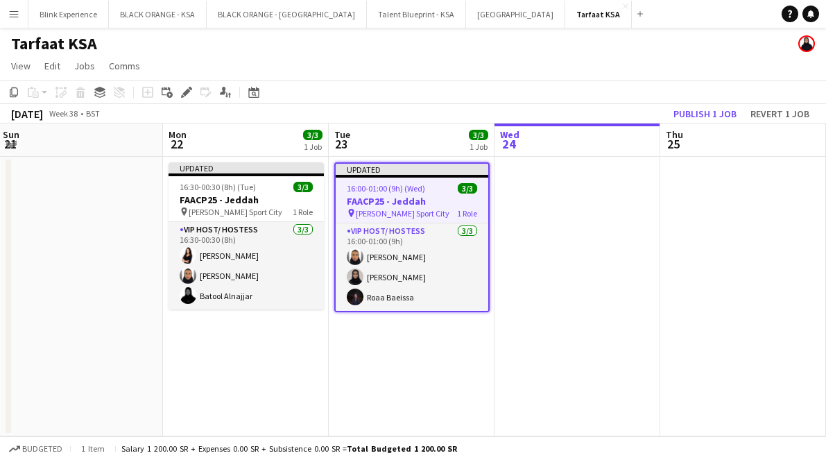
click at [567, 286] on app-date-cell at bounding box center [578, 297] width 166 height 280
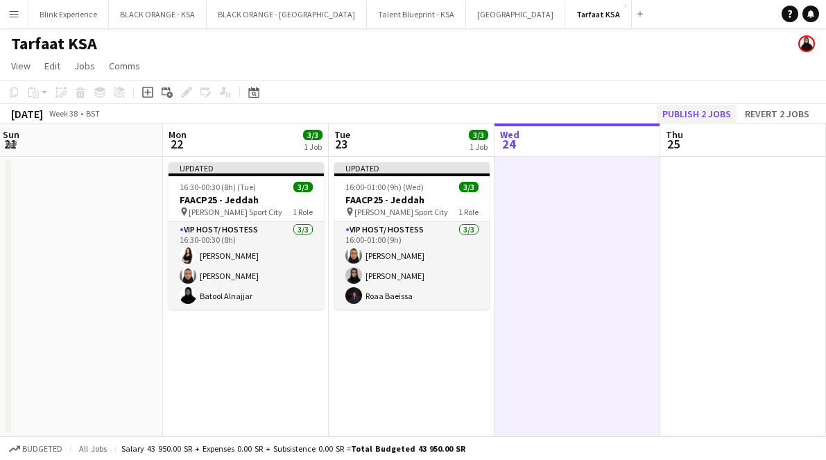
click at [683, 112] on button "Publish 2 jobs" at bounding box center [697, 114] width 80 height 18
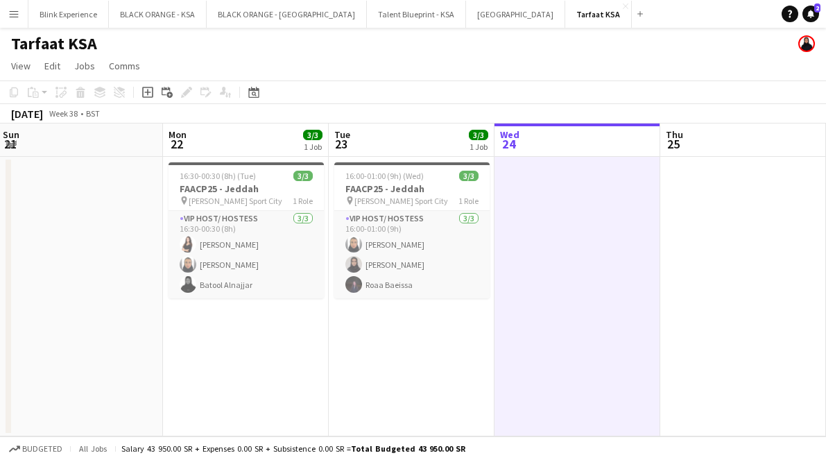
click at [133, 275] on app-date-cell at bounding box center [80, 297] width 166 height 280
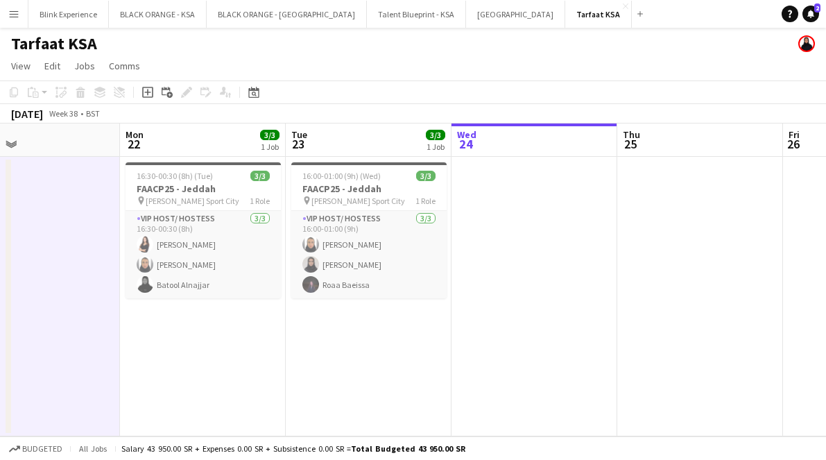
scroll to position [0, 379]
